Goal: Navigation & Orientation: Find specific page/section

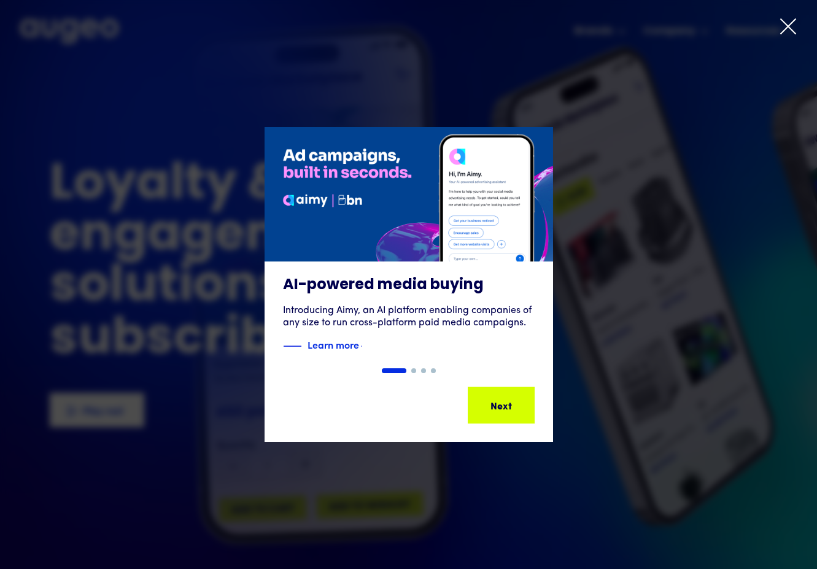
click at [788, 23] on icon at bounding box center [788, 26] width 18 height 18
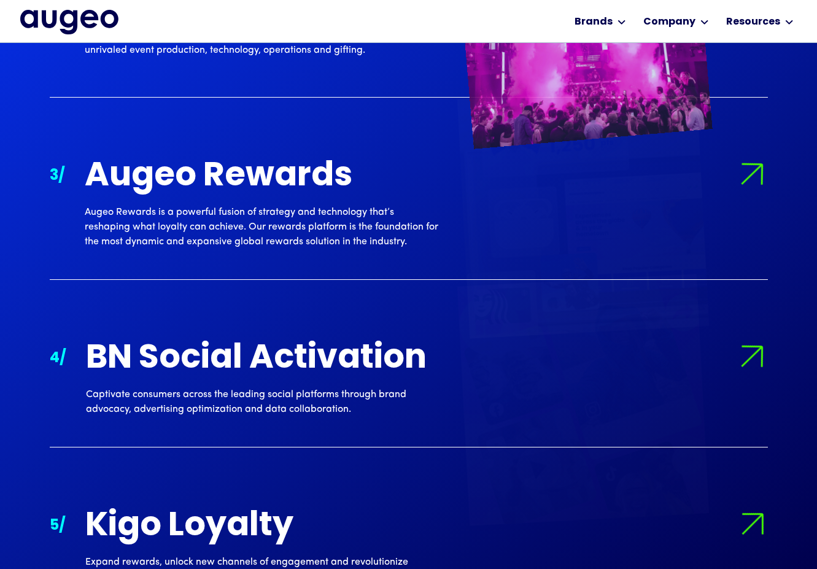
scroll to position [1503, 0]
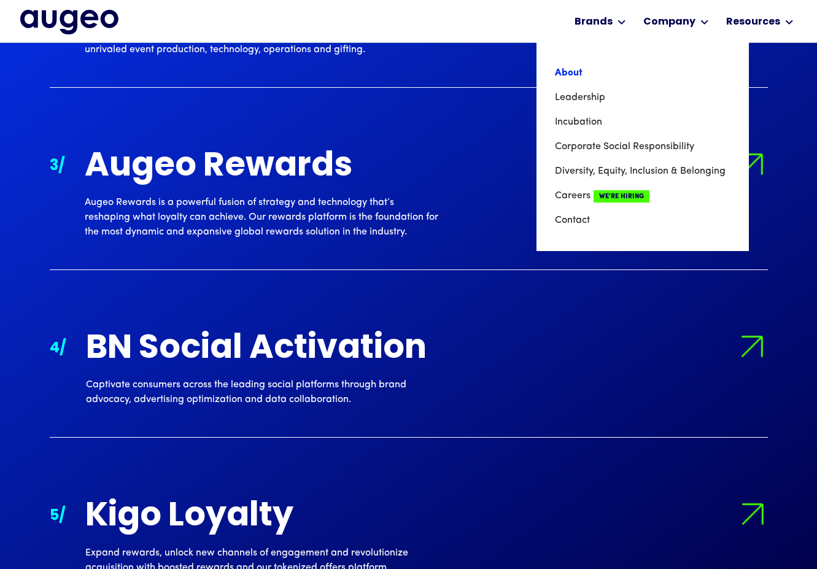
click at [579, 76] on link "About" at bounding box center [643, 73] width 176 height 25
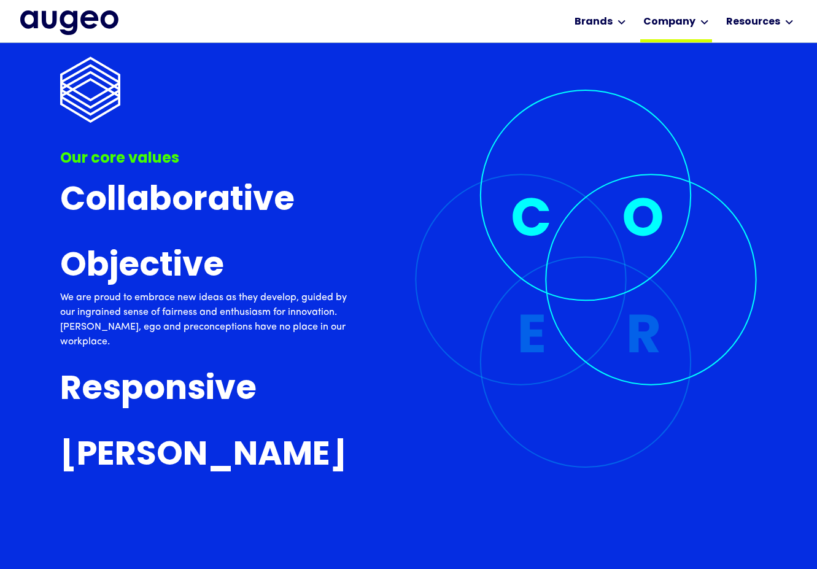
scroll to position [3095, 0]
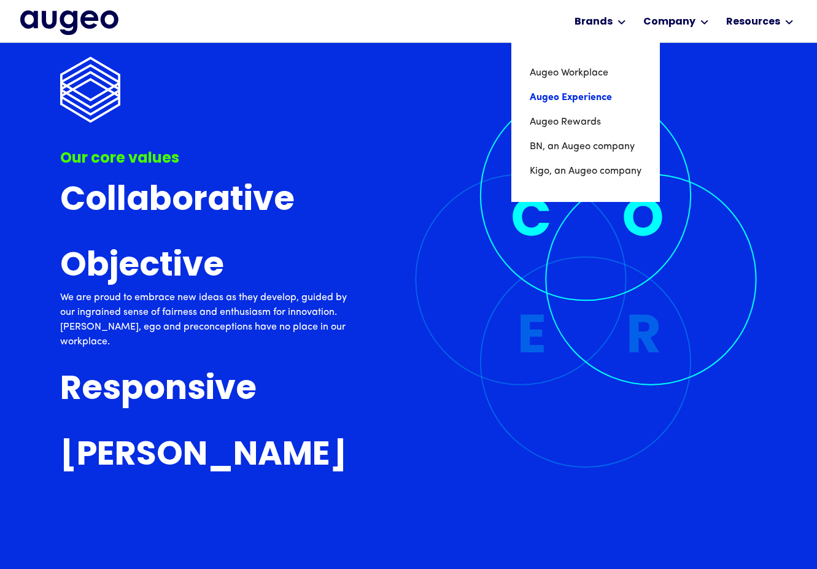
click at [600, 96] on link "Augeo Experience" at bounding box center [586, 97] width 112 height 25
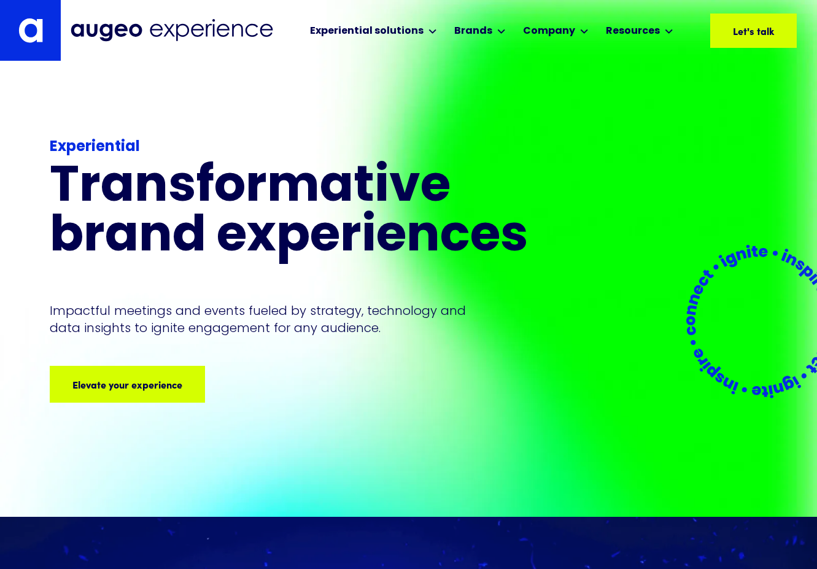
click at [163, 36] on img at bounding box center [172, 30] width 203 height 23
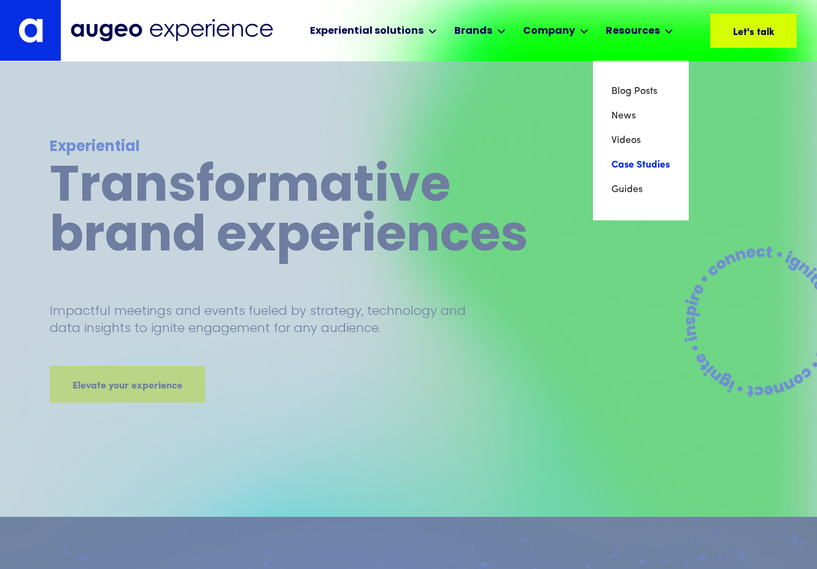
click at [625, 168] on link "Case Studies" at bounding box center [640, 165] width 59 height 25
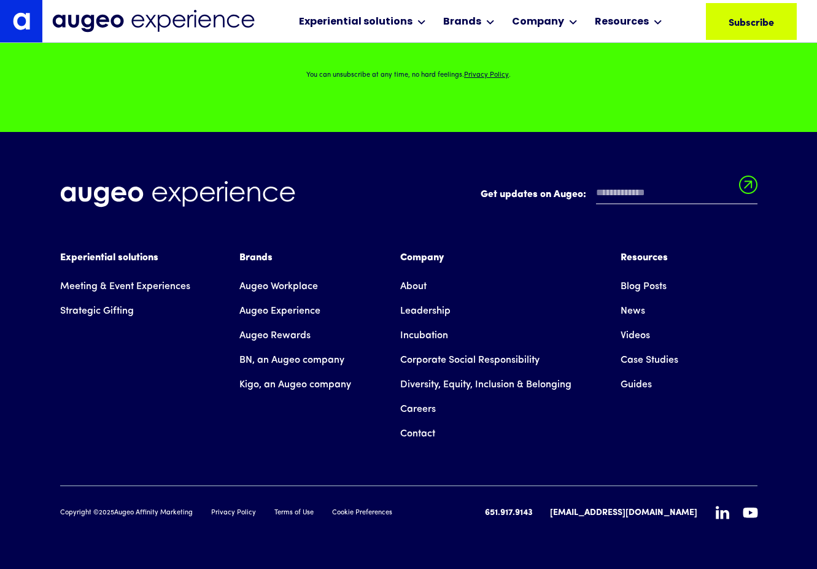
scroll to position [1097, 0]
click at [430, 409] on link "Careers" at bounding box center [418, 409] width 36 height 25
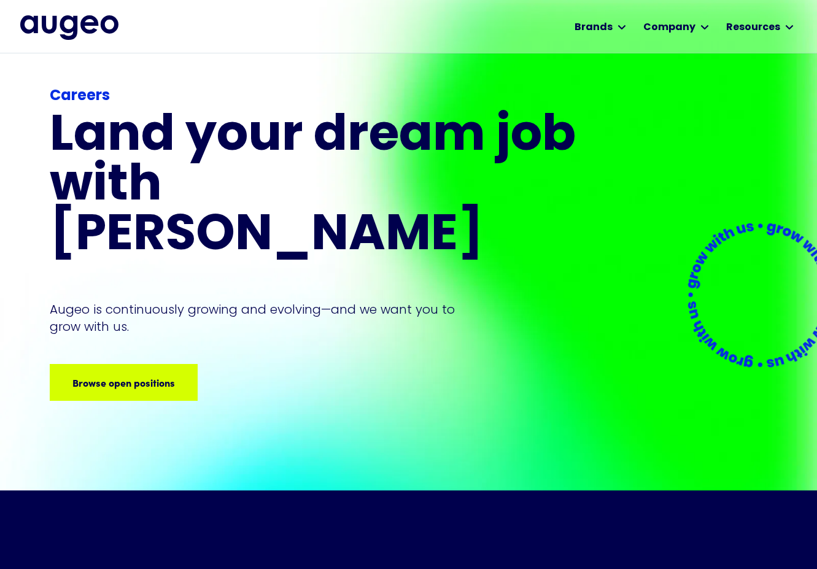
click at [118, 323] on div "Careers Land your dream job﻿ with Augeo Augeo is continuously growing and evolv…" at bounding box center [315, 243] width 530 height 316
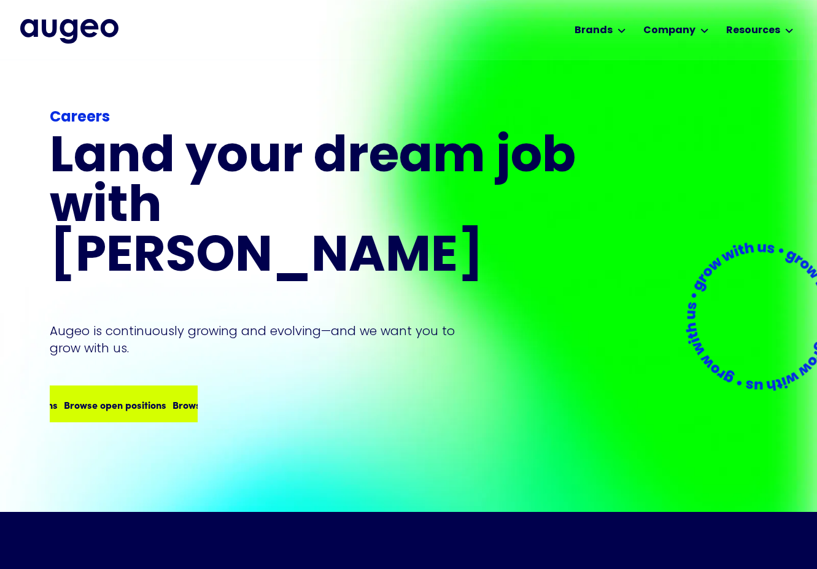
scroll to position [2, 0]
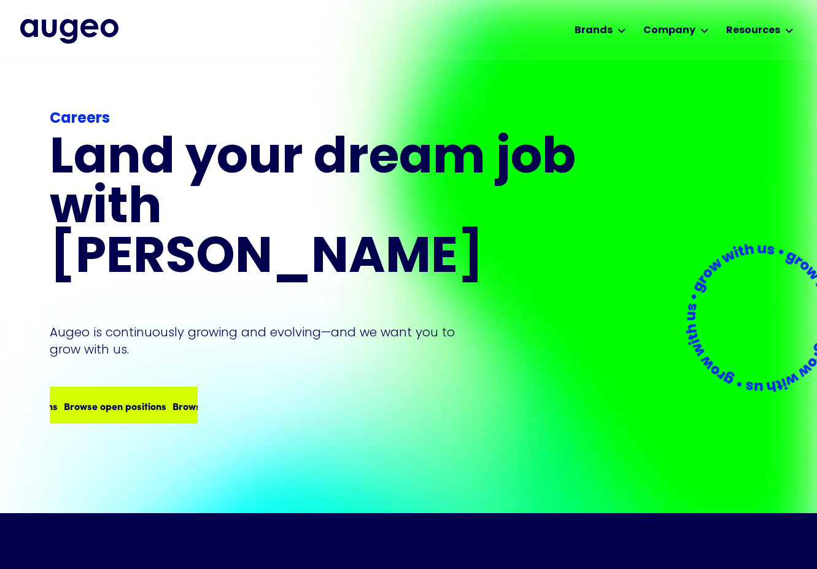
click at [120, 389] on div "Browse open positions Browse open positions Browse open positions Browse open p…" at bounding box center [123, 406] width 145 height 34
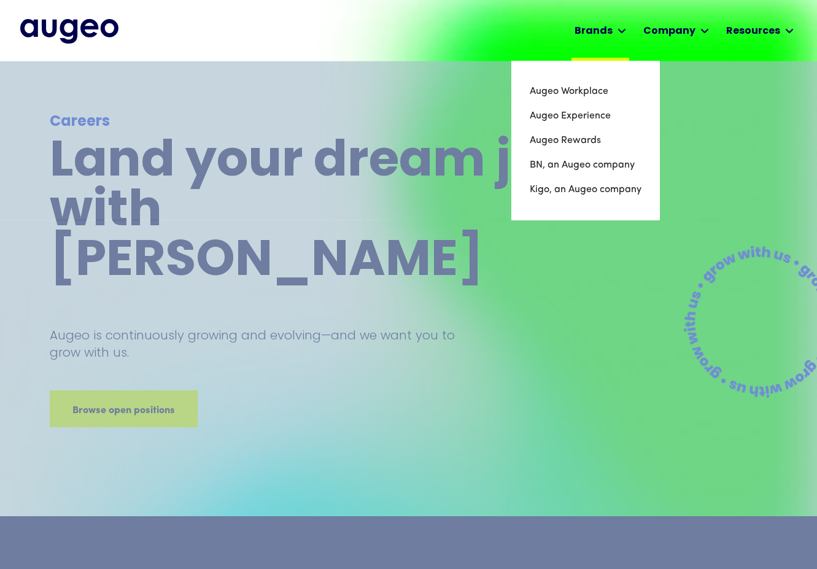
scroll to position [0, 0]
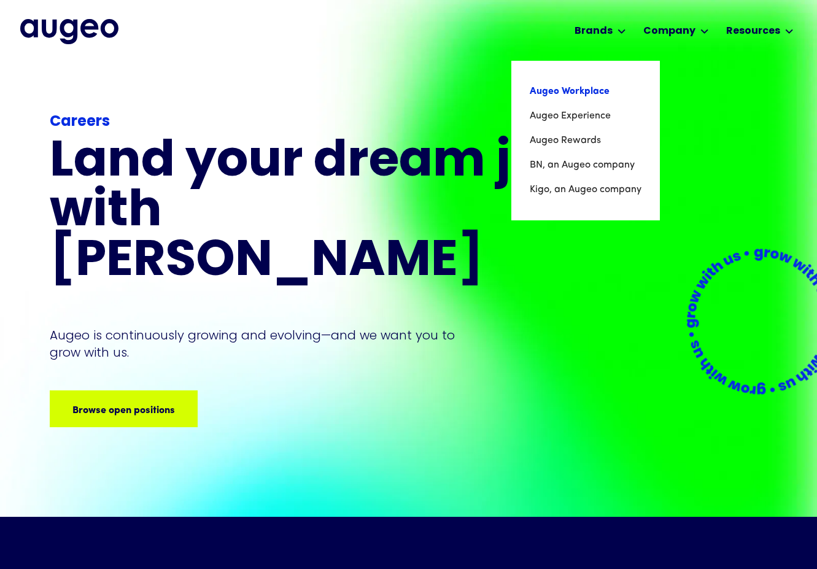
click at [575, 93] on link "Augeo Workplace" at bounding box center [586, 91] width 112 height 25
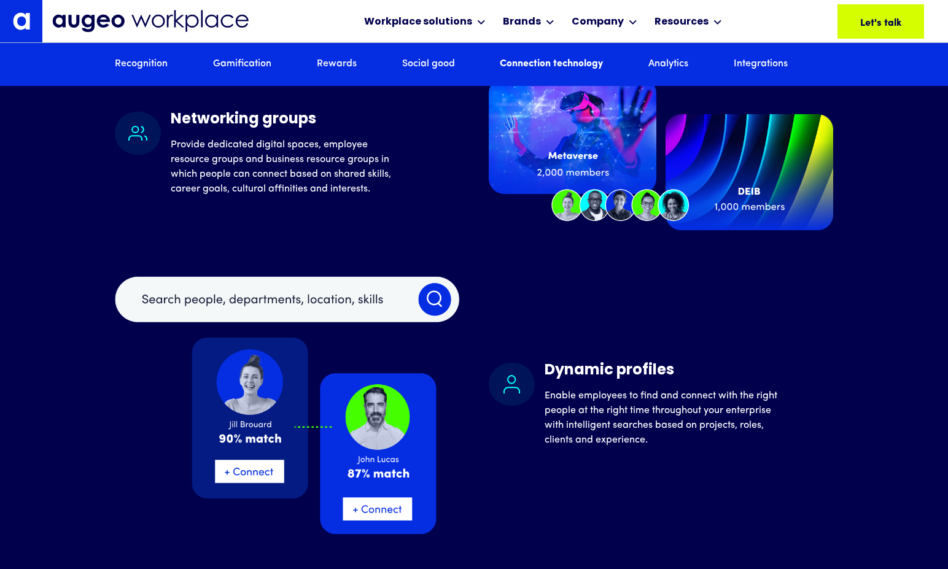
scroll to position [5191, 0]
